Goal: Communication & Community: Answer question/provide support

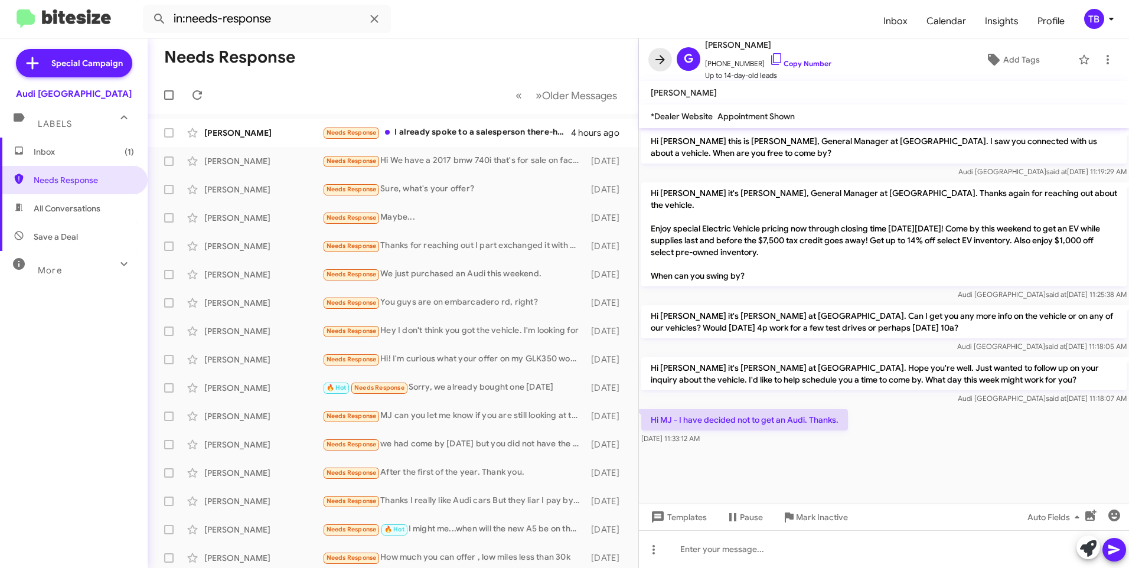
click at [665, 57] on icon at bounding box center [660, 60] width 14 height 14
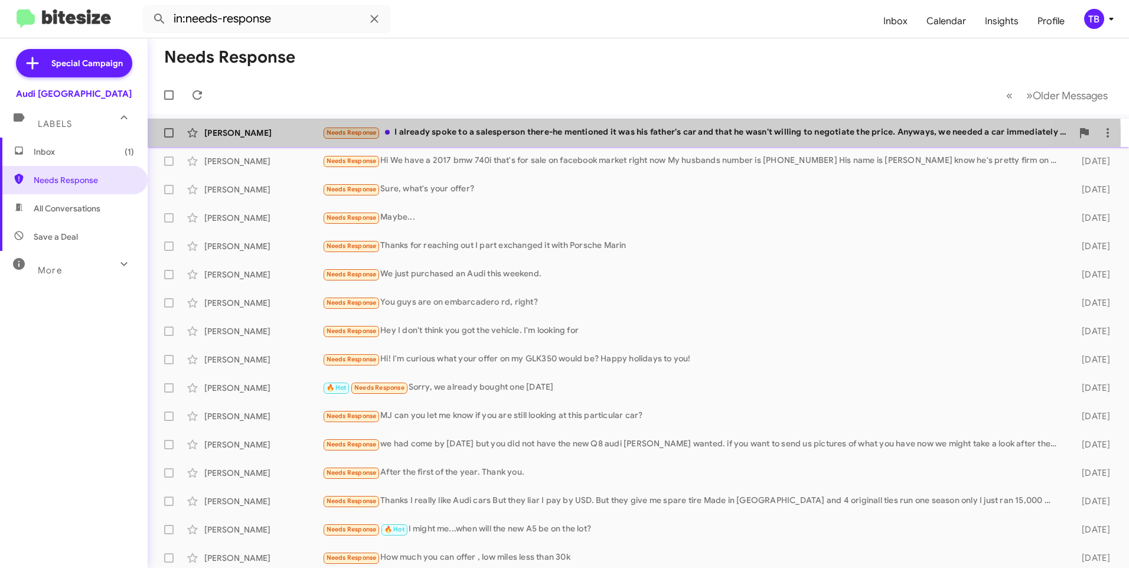
click at [562, 138] on div "Needs Response I already spoke to a salesperson there-he mentioned it was his f…" at bounding box center [697, 133] width 750 height 14
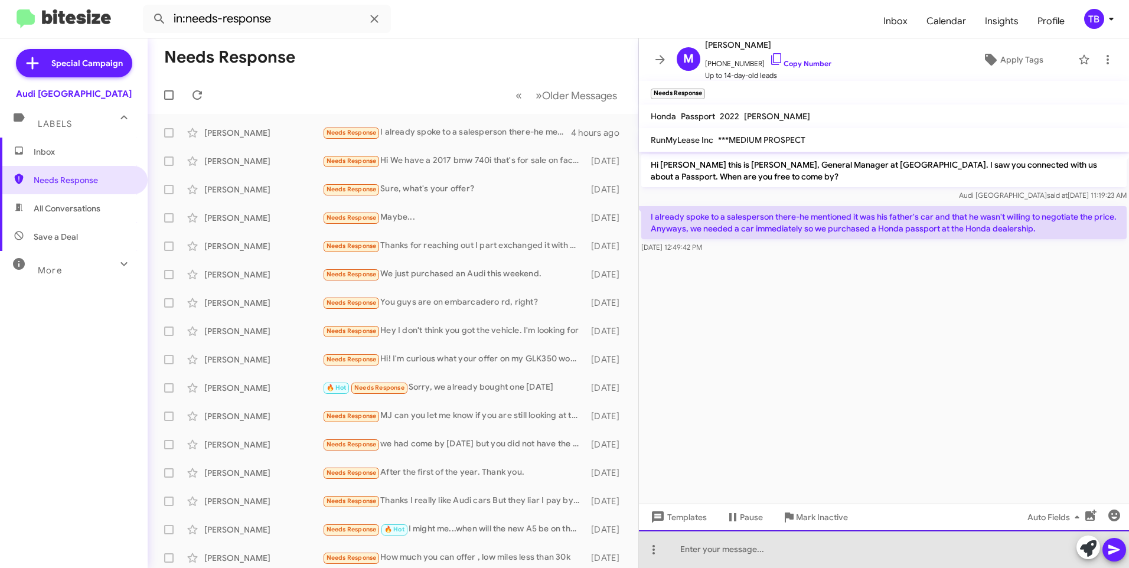
click at [754, 547] on div at bounding box center [884, 549] width 490 height 38
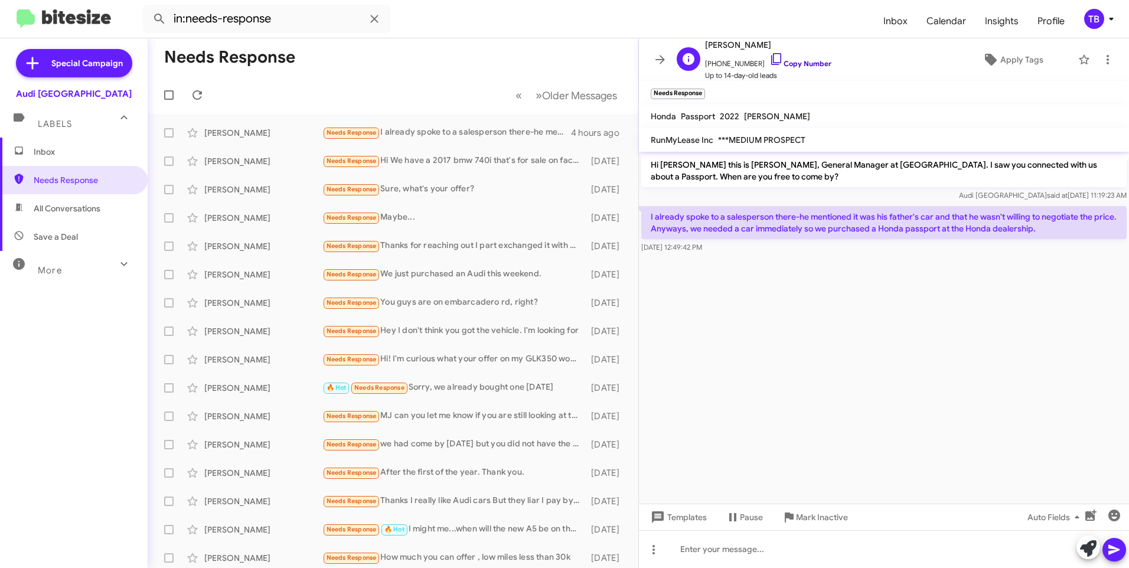
click at [776, 63] on link "Copy Number" at bounding box center [800, 63] width 62 height 9
click at [1107, 56] on icon at bounding box center [1108, 59] width 2 height 9
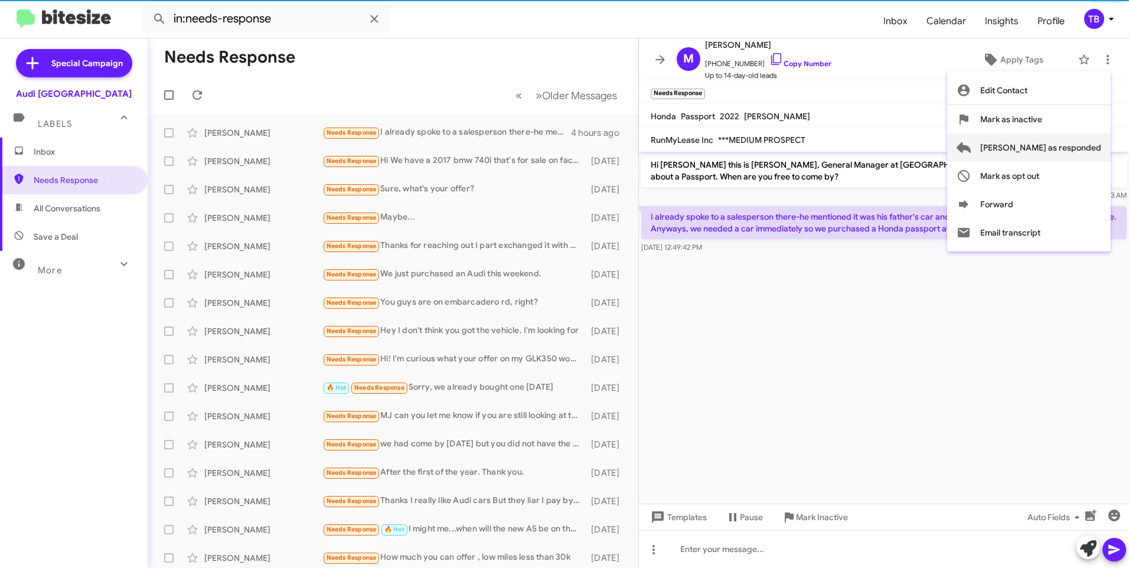
click at [1092, 146] on span "Mark as responded" at bounding box center [1040, 147] width 121 height 28
